Goal: Find specific page/section: Find specific page/section

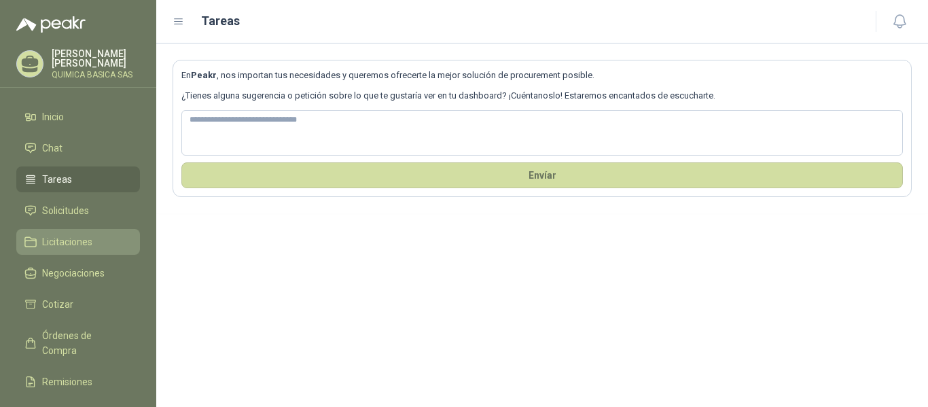
click at [85, 249] on link "Licitaciones" at bounding box center [78, 242] width 124 height 26
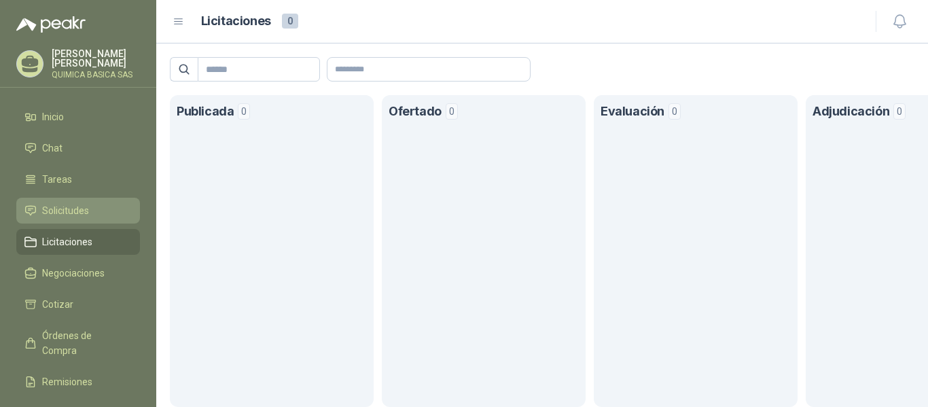
click at [75, 211] on span "Solicitudes" at bounding box center [65, 210] width 47 height 15
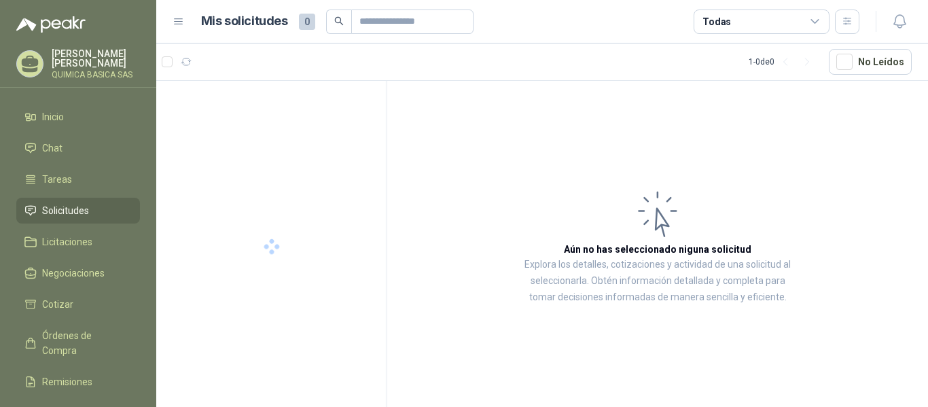
click at [75, 210] on span "Solicitudes" at bounding box center [65, 210] width 47 height 15
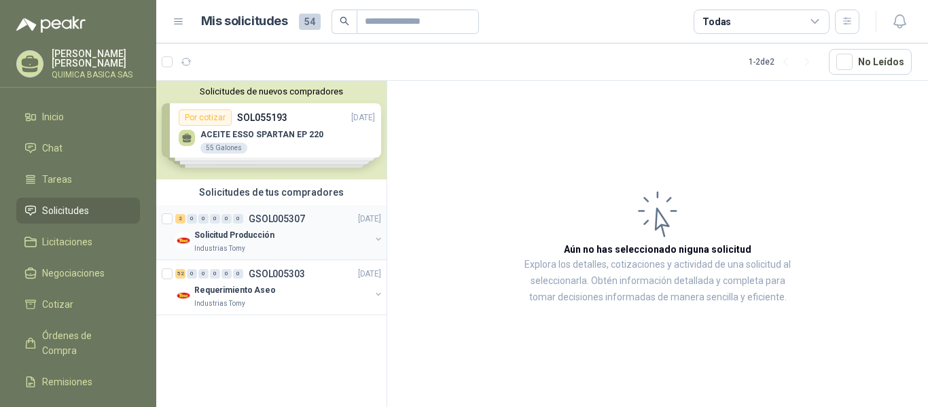
click at [302, 234] on div "Solicitud Producción" at bounding box center [282, 235] width 176 height 16
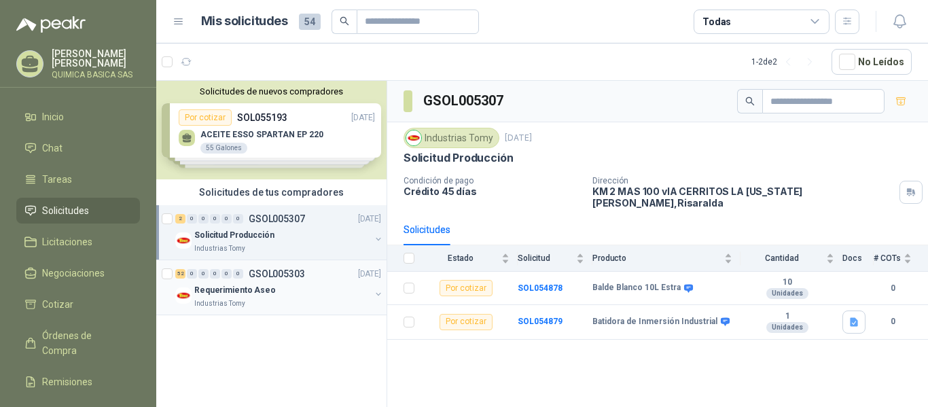
click at [291, 298] on div "Industrias Tomy" at bounding box center [282, 303] width 176 height 11
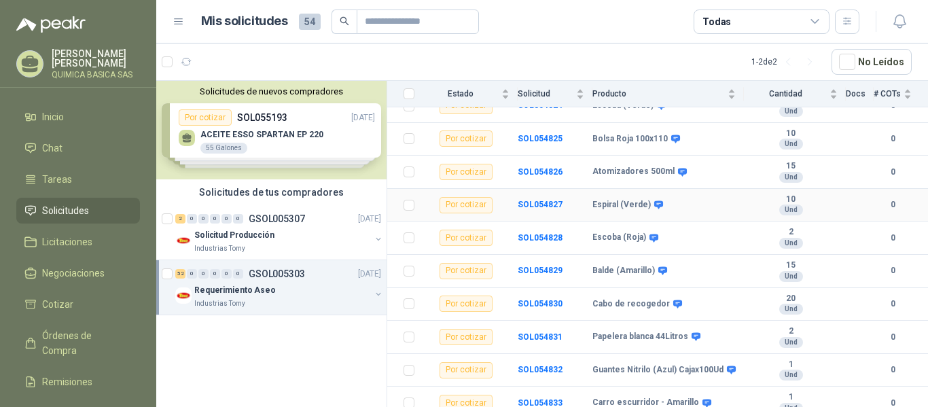
scroll to position [679, 0]
